Goal: Task Accomplishment & Management: Use online tool/utility

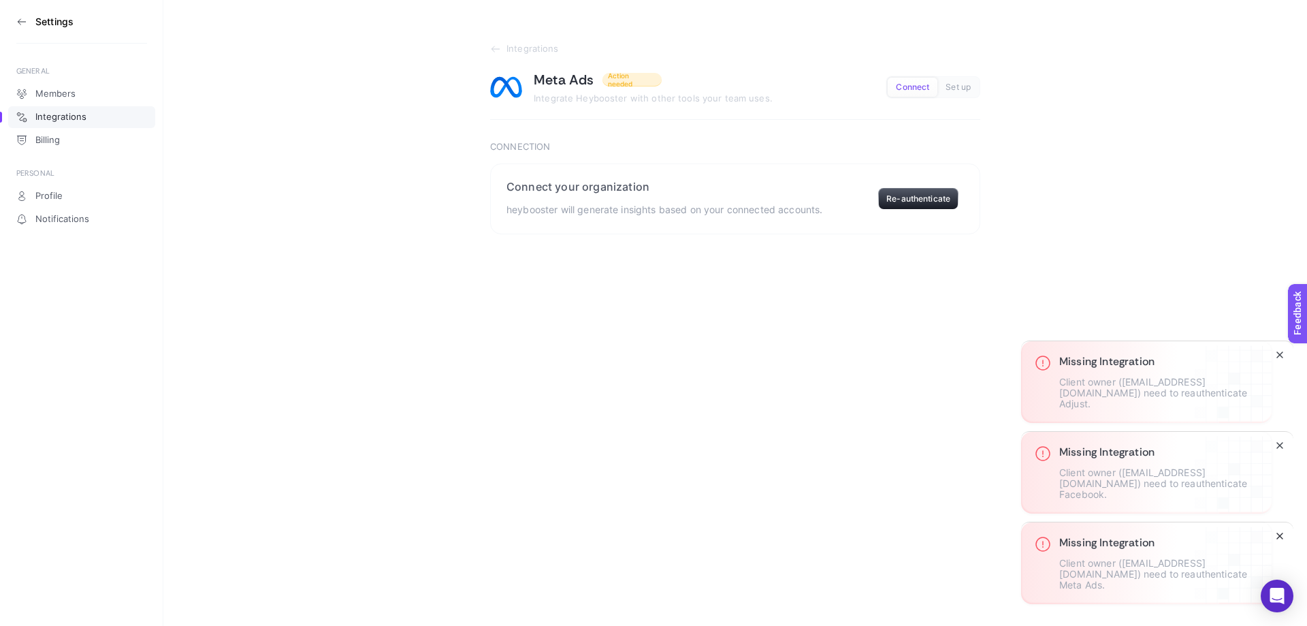
click at [1277, 532] on icon "Close" at bounding box center [1280, 535] width 11 height 11
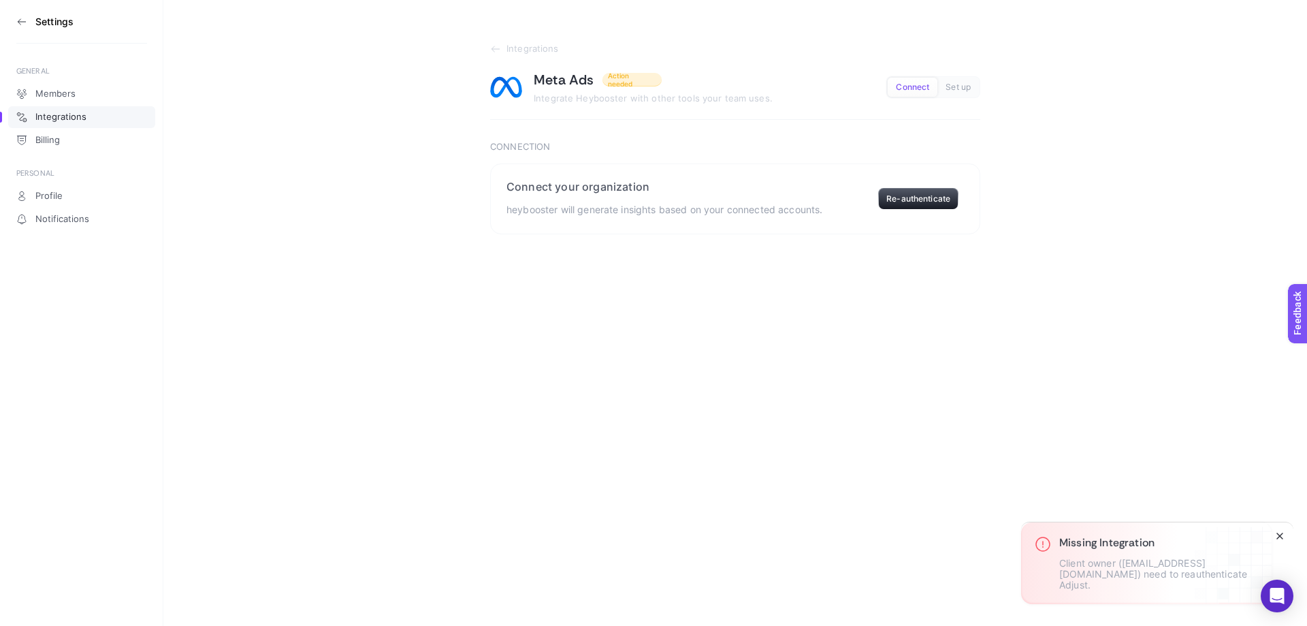
click at [1281, 532] on icon "Close" at bounding box center [1280, 535] width 11 height 11
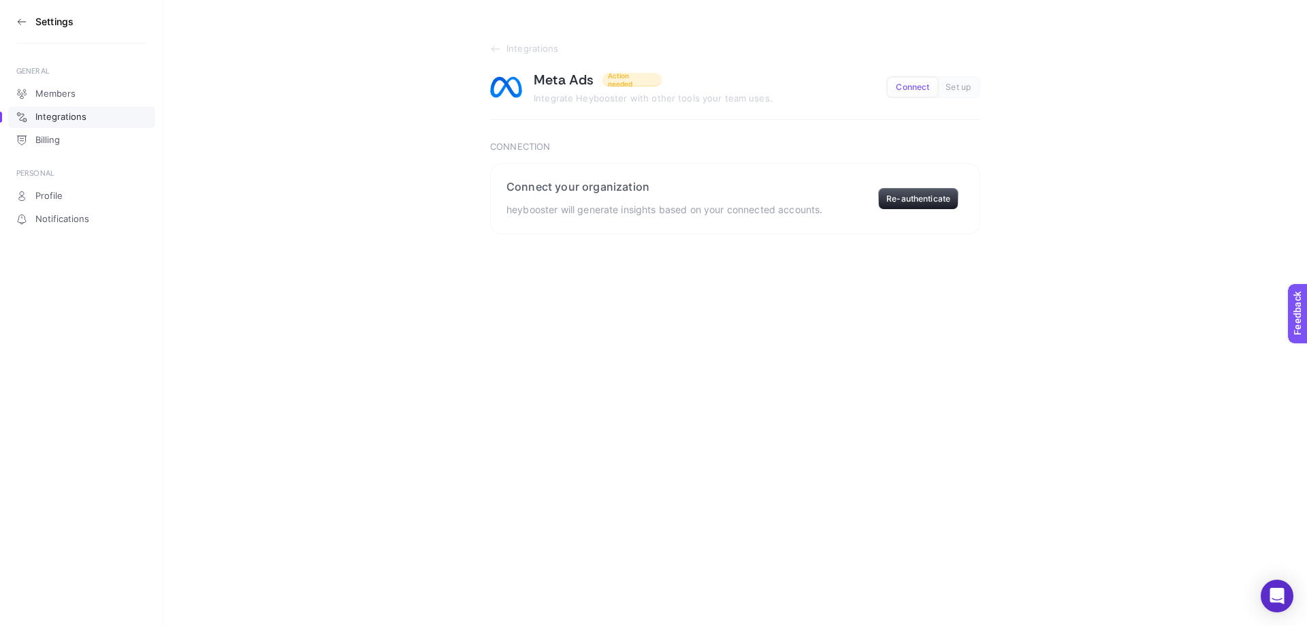
click at [967, 33] on section "Integrations Meta Ads Action needed Integrate Heybooster with other tools your …" at bounding box center [735, 117] width 1144 height 234
click at [25, 22] on icon at bounding box center [21, 21] width 11 height 11
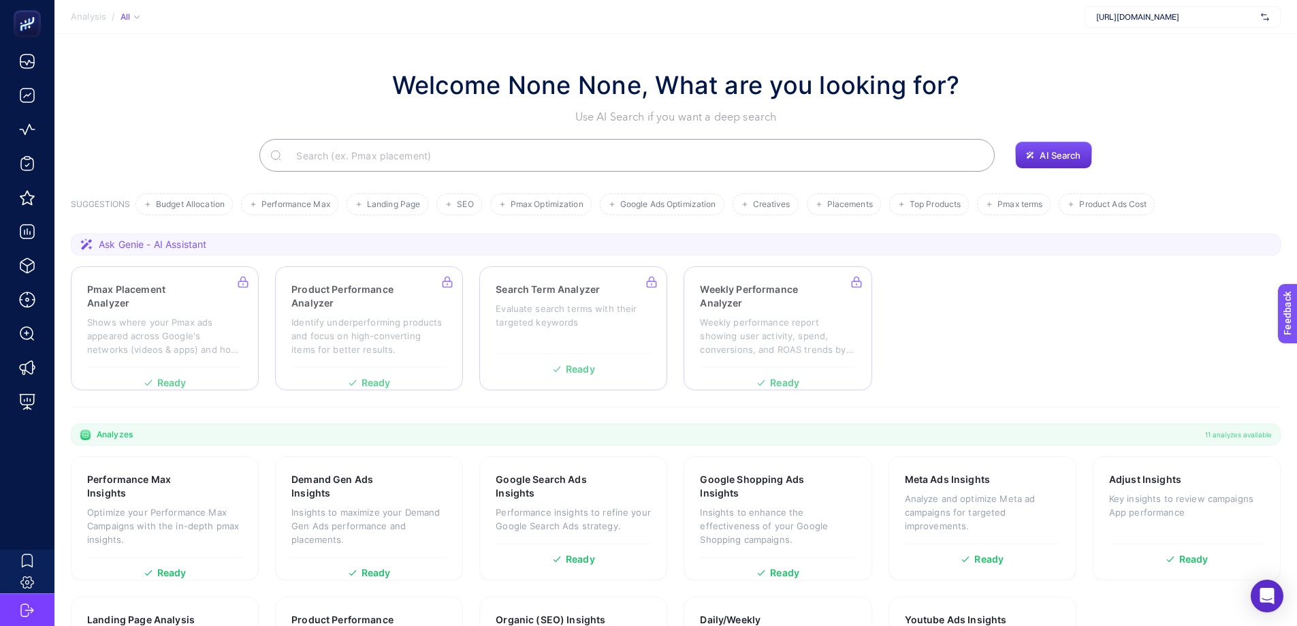
click at [1266, 17] on img at bounding box center [1265, 17] width 8 height 14
